Goal: Check status: Check status

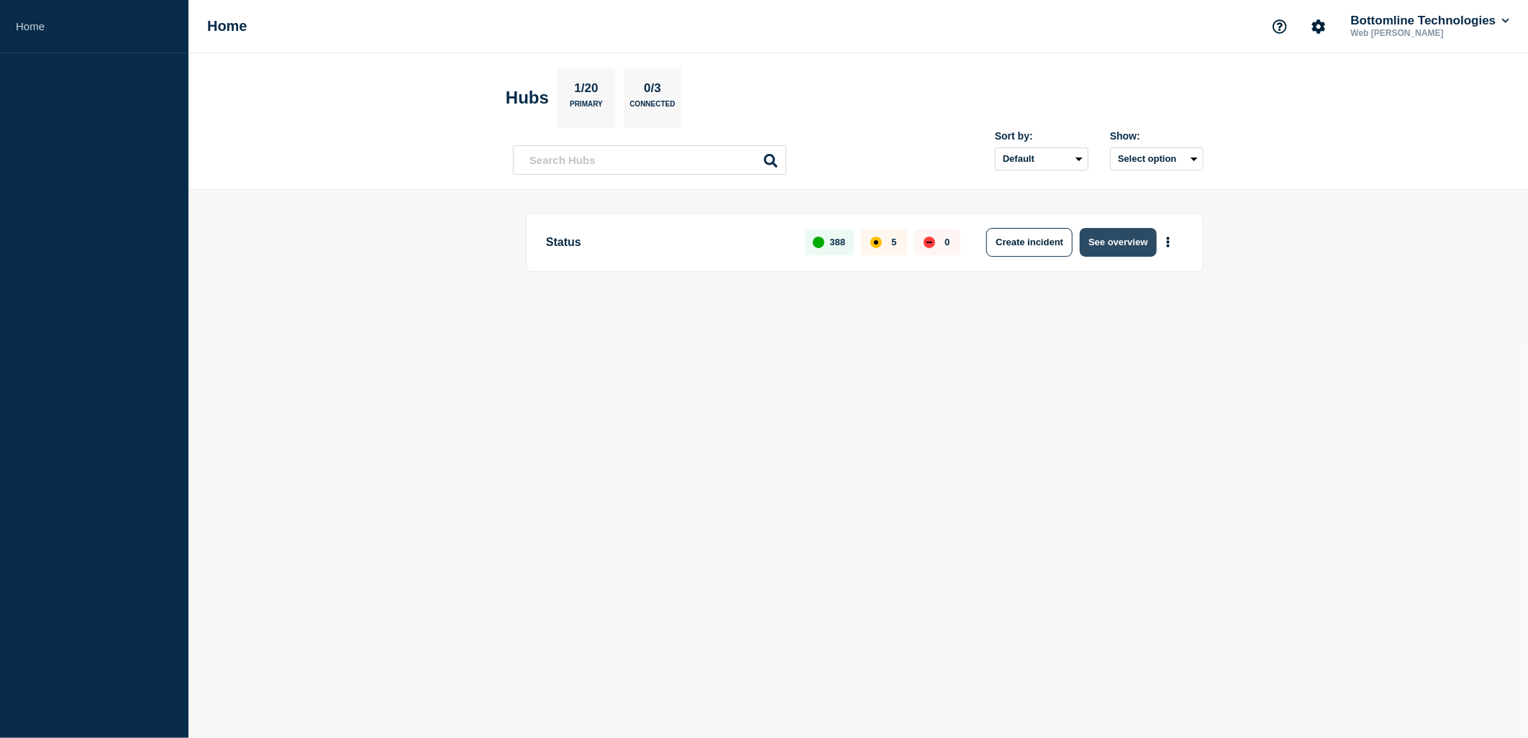
click at [1092, 240] on button "See overview" at bounding box center [1118, 242] width 76 height 29
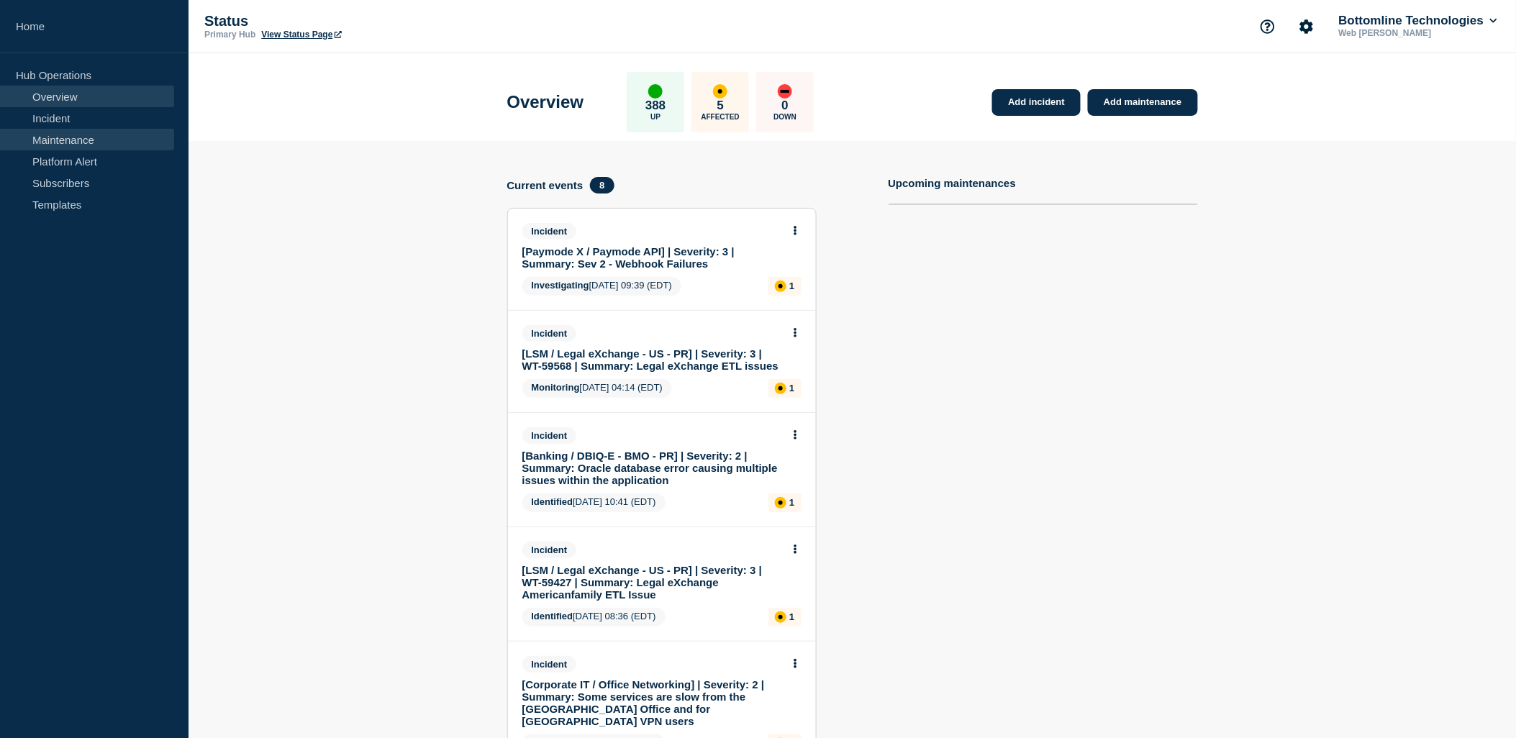
click at [91, 137] on link "Maintenance" at bounding box center [87, 140] width 174 height 22
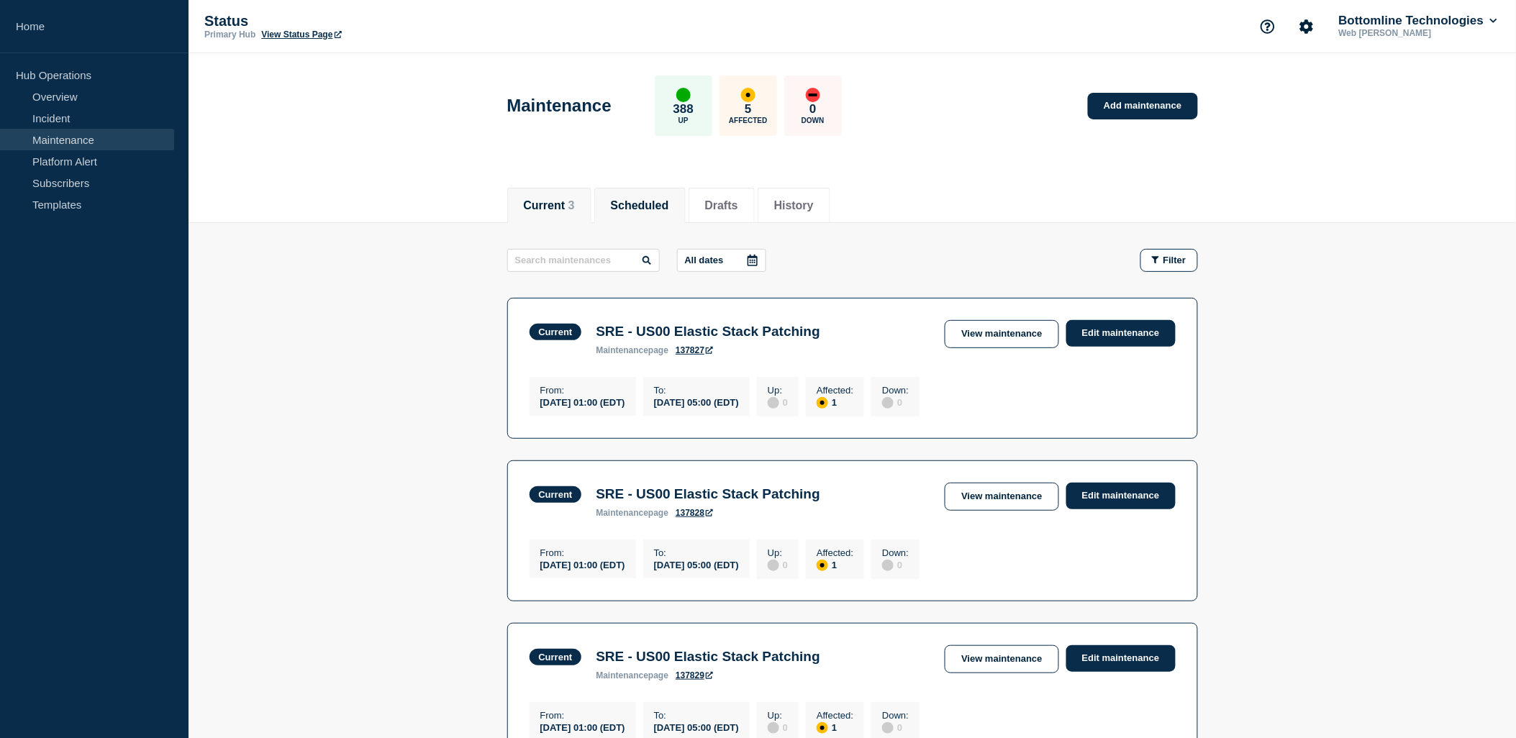
click at [669, 204] on button "Scheduled" at bounding box center [640, 205] width 58 height 13
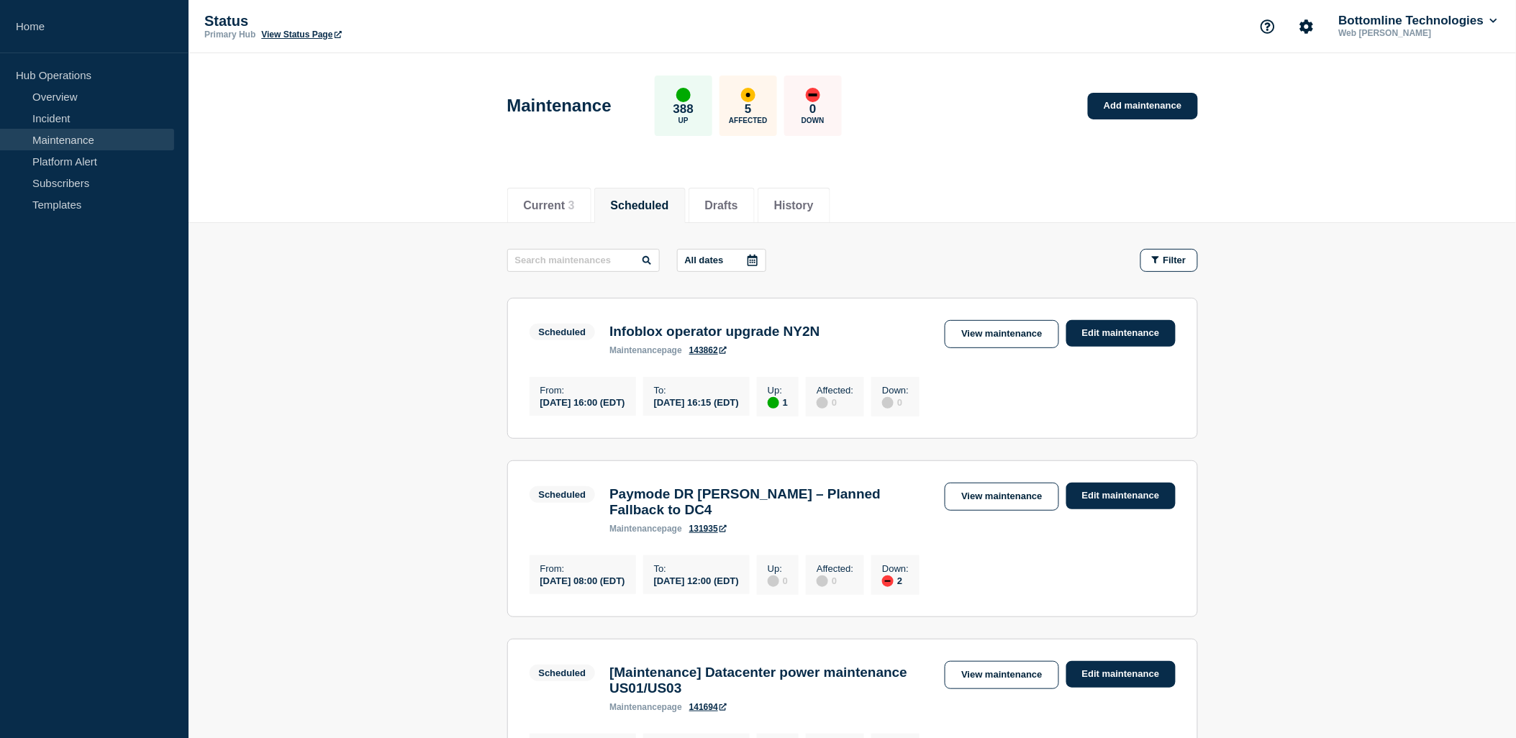
click at [758, 262] on icon at bounding box center [753, 261] width 10 height 12
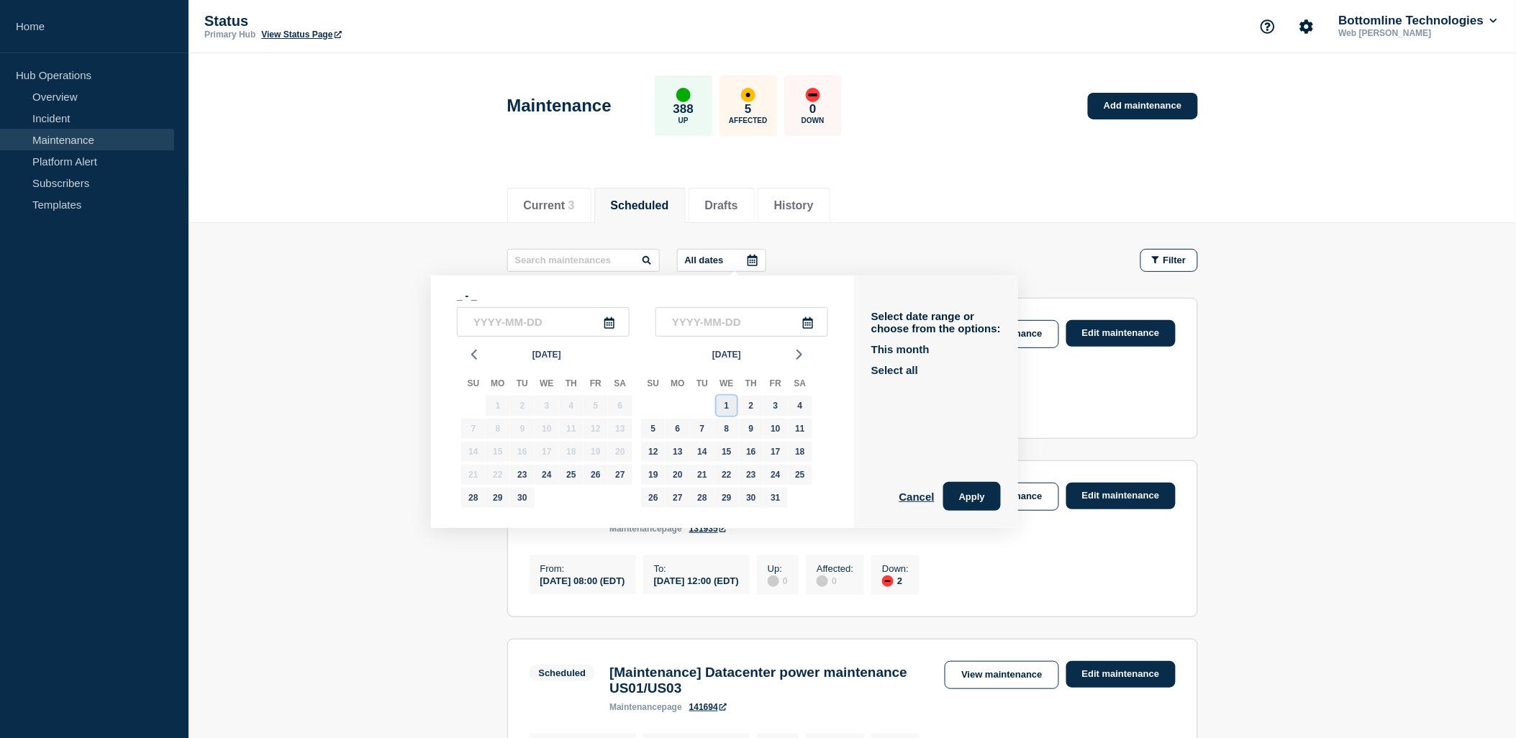
click at [725, 405] on div "1" at bounding box center [727, 406] width 20 height 20
type input "[DATE]"
click at [729, 317] on input "text" at bounding box center [742, 322] width 173 height 30
type input "____-__-__"
click at [750, 399] on div "2" at bounding box center [751, 406] width 20 height 20
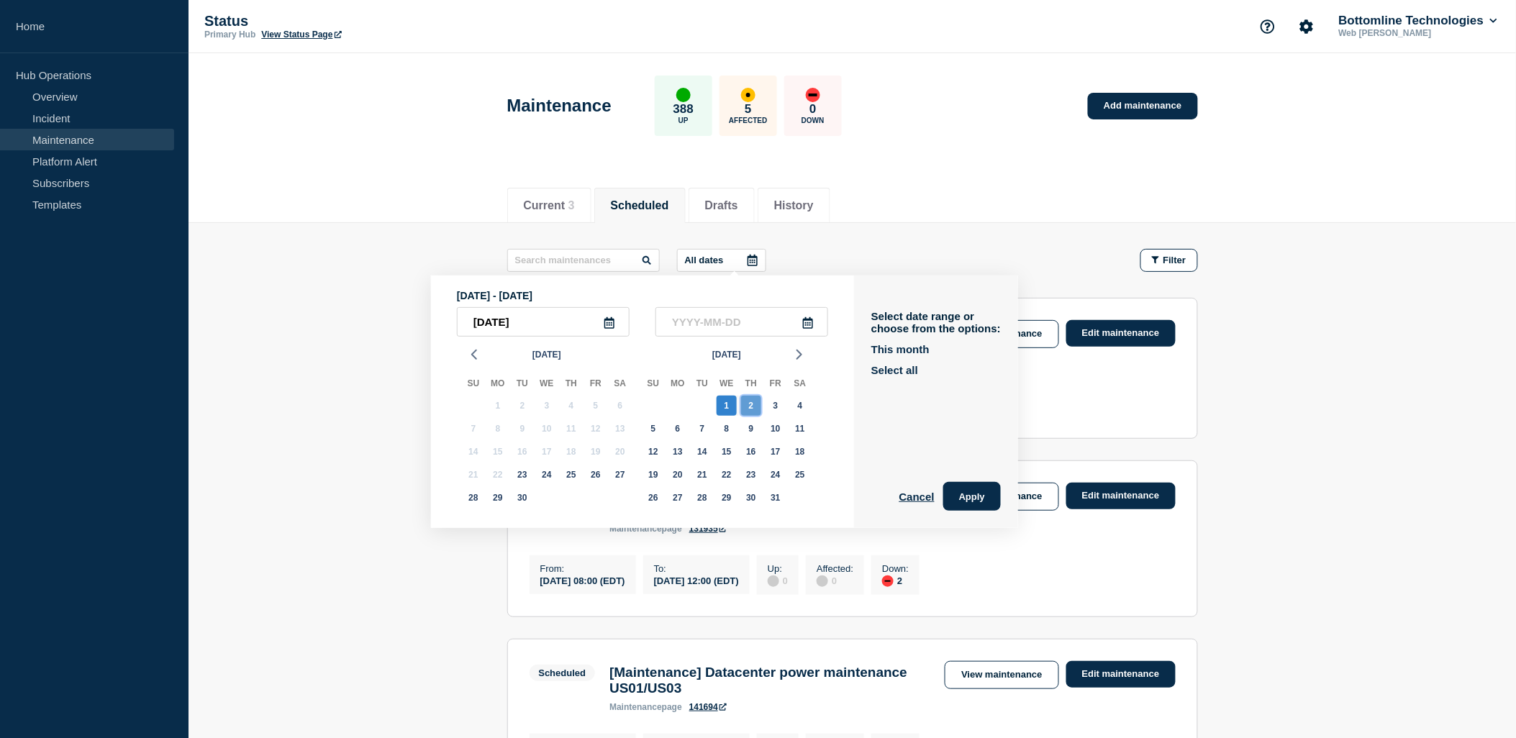
type input "[DATE]"
click at [1001, 491] on button "Apply" at bounding box center [972, 496] width 58 height 29
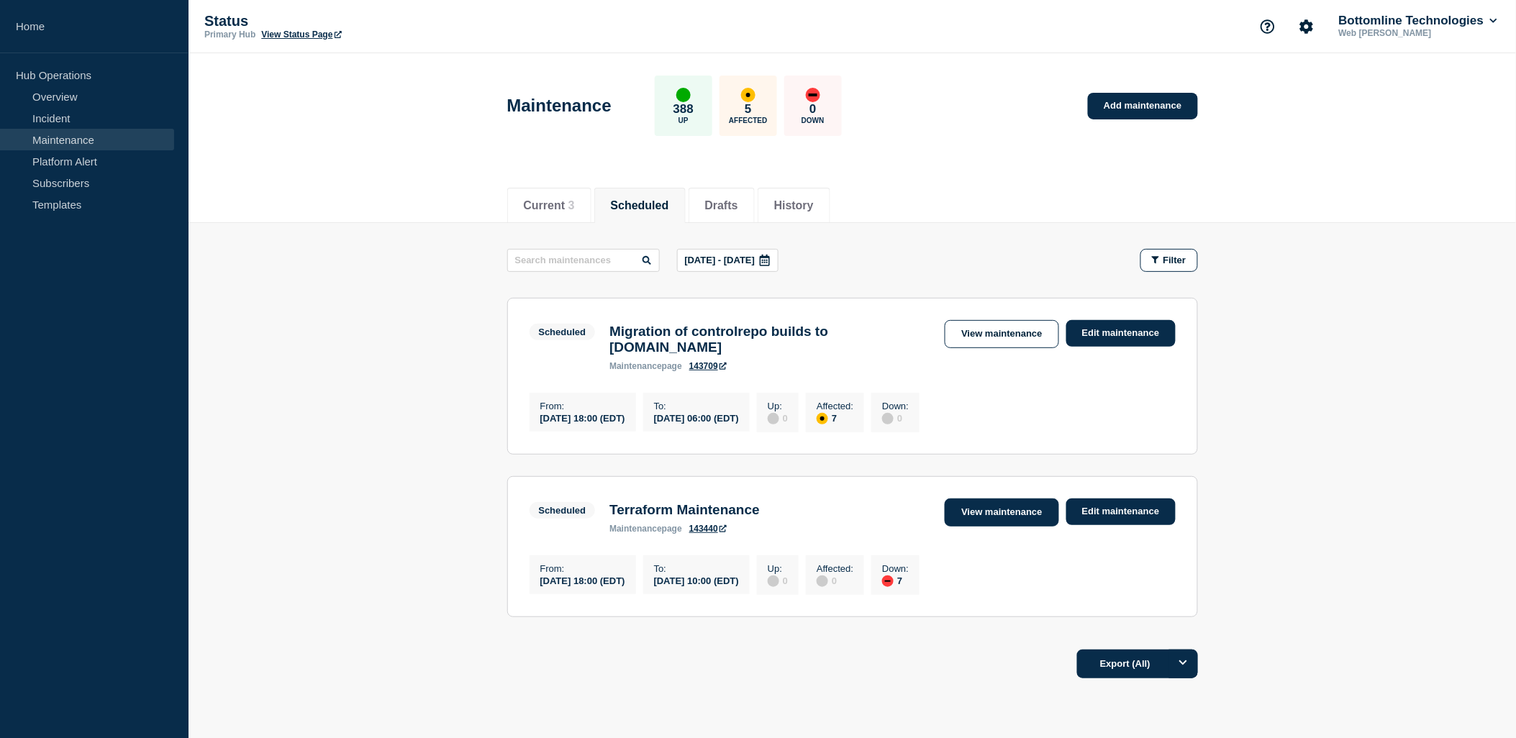
click at [1023, 522] on link "View maintenance" at bounding box center [1002, 513] width 114 height 28
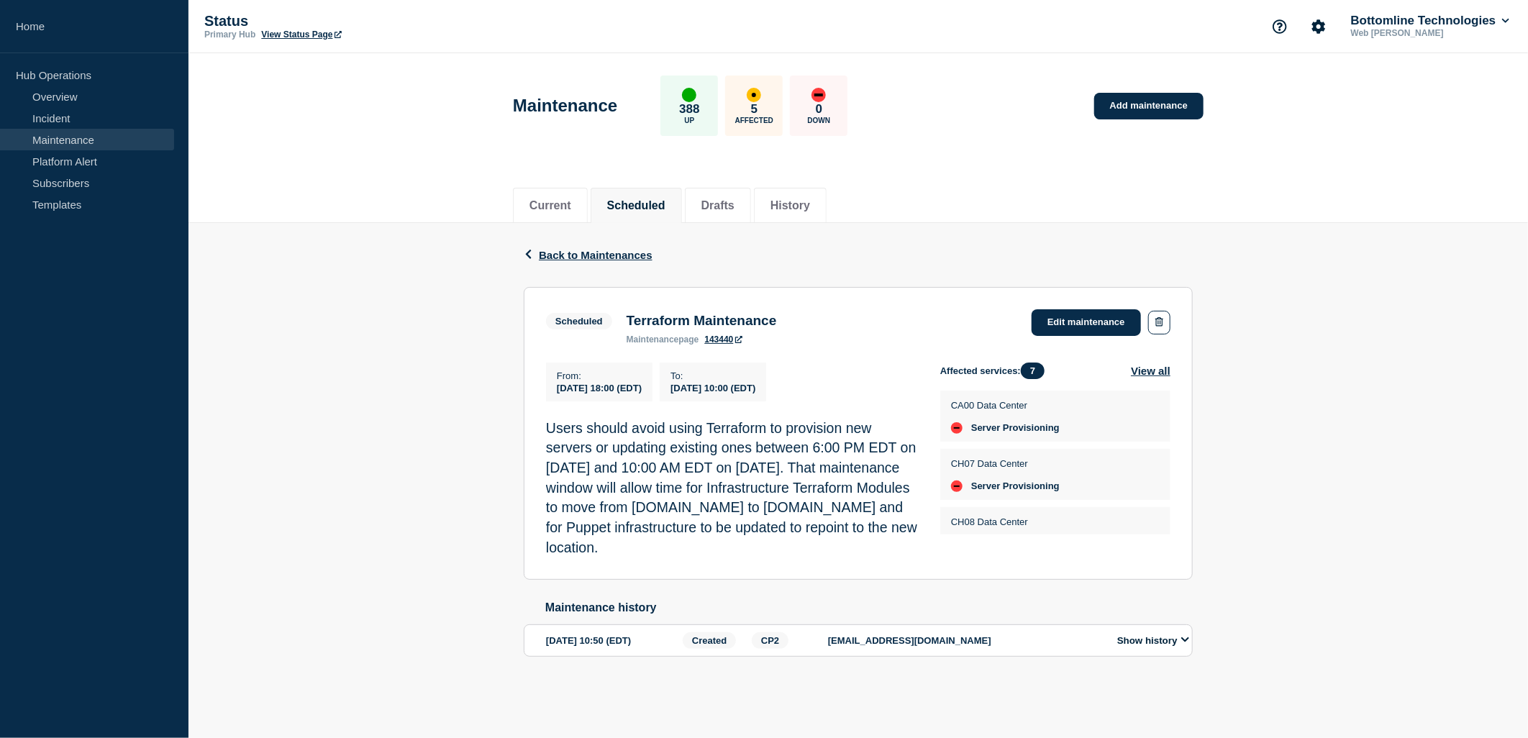
click at [350, 443] on div "Back Back to Maintenances Scheduled Terraform Maintenance From [DATE] 18:00 (ED…" at bounding box center [859, 462] width 1340 height 479
